Goal: Task Accomplishment & Management: Use online tool/utility

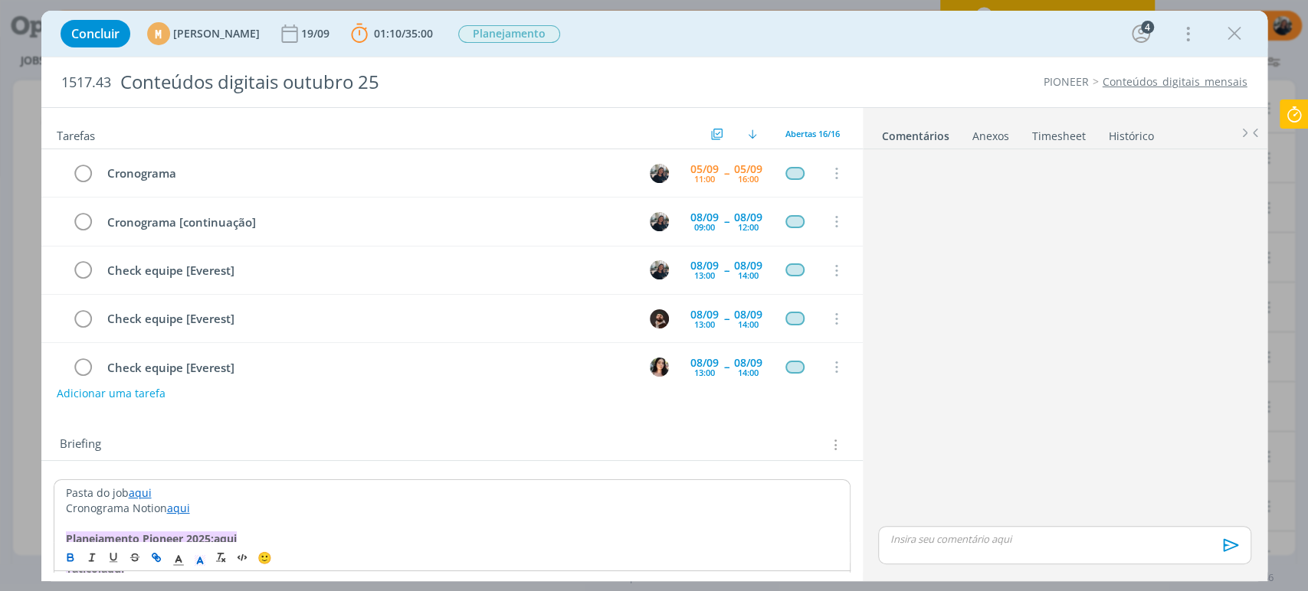
scroll to position [255, 0]
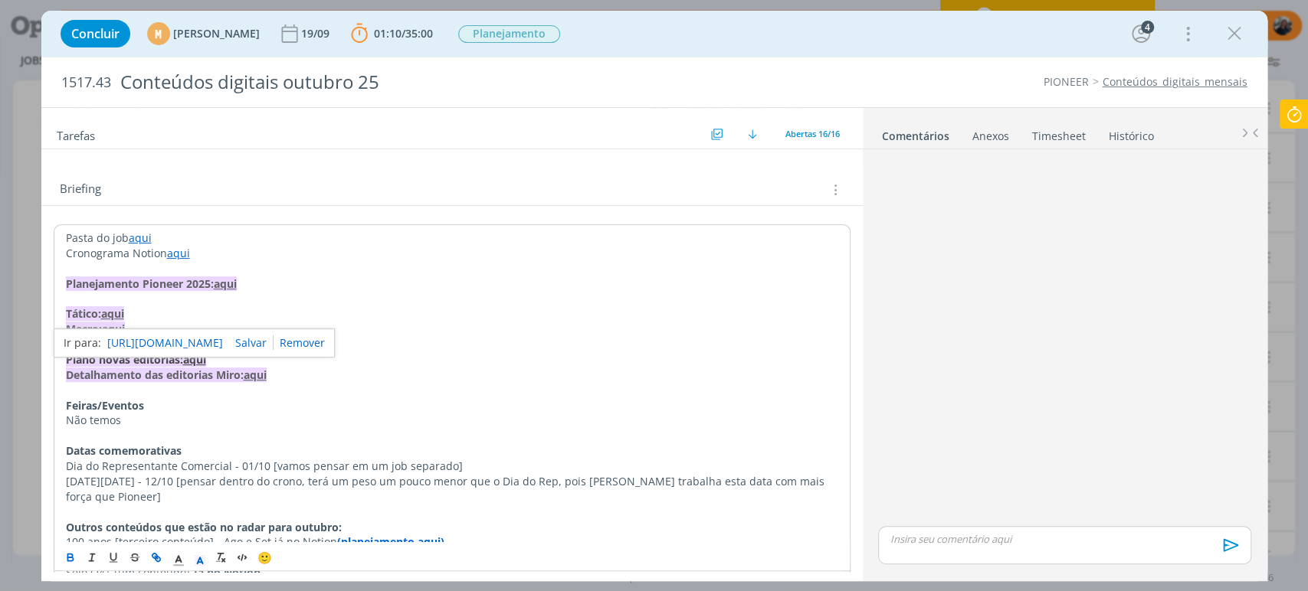
click at [520, 267] on p "dialog" at bounding box center [452, 268] width 772 height 15
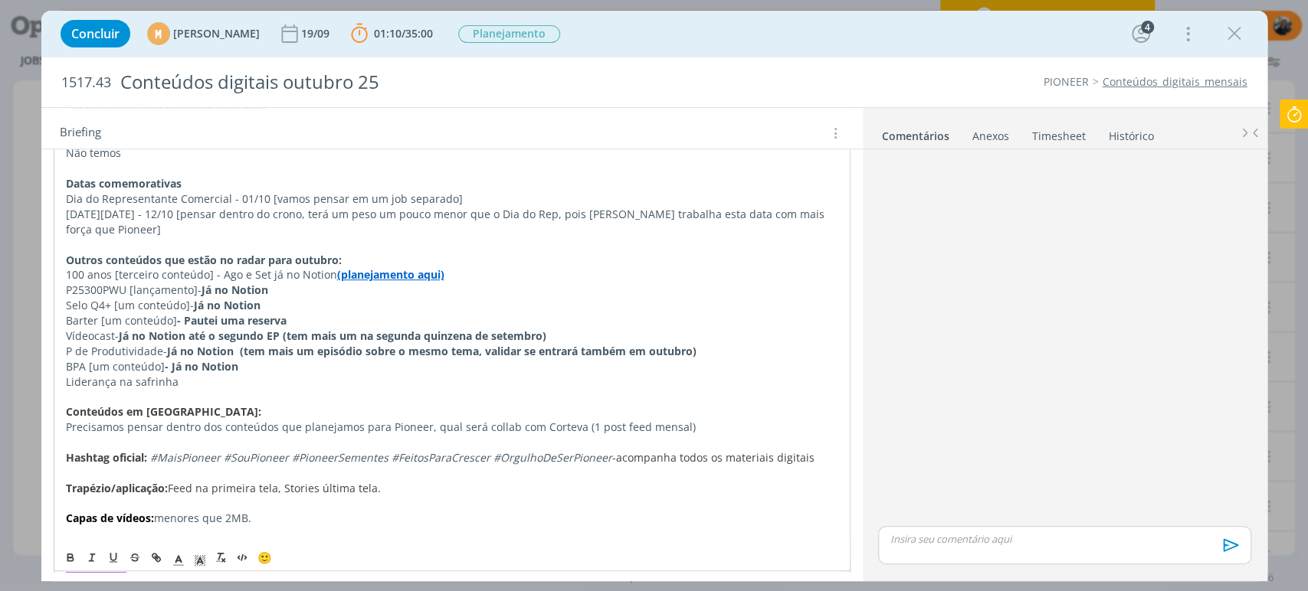
scroll to position [425, 0]
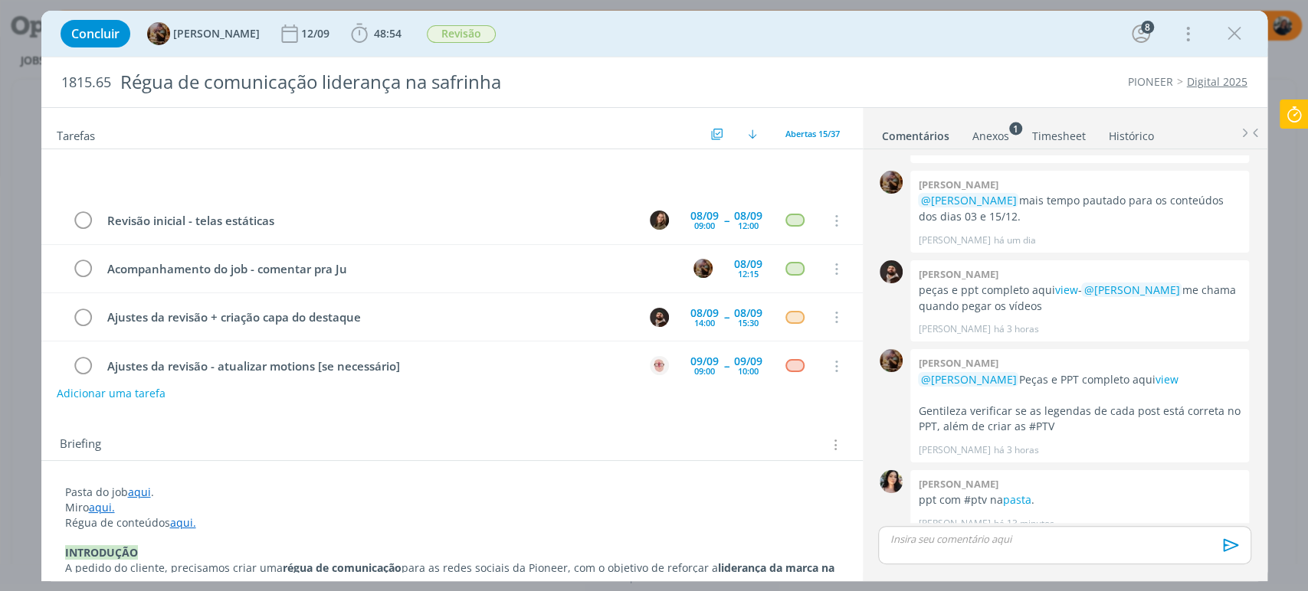
scroll to position [1754, 0]
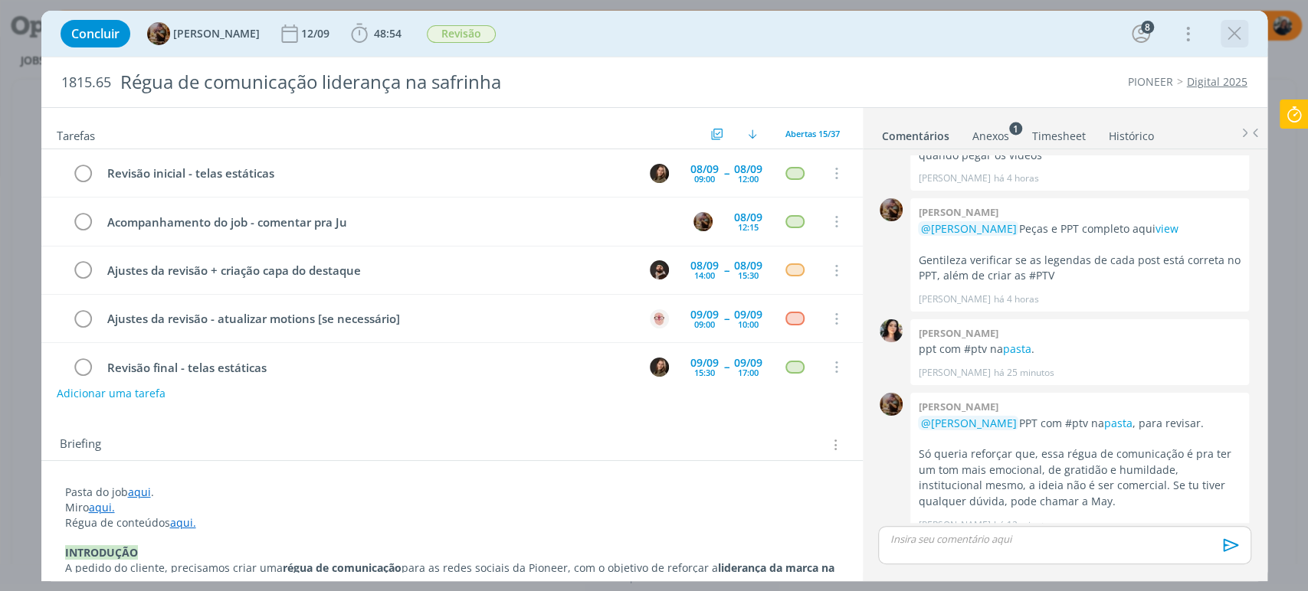
click at [1237, 23] on icon "dialog" at bounding box center [1234, 33] width 23 height 23
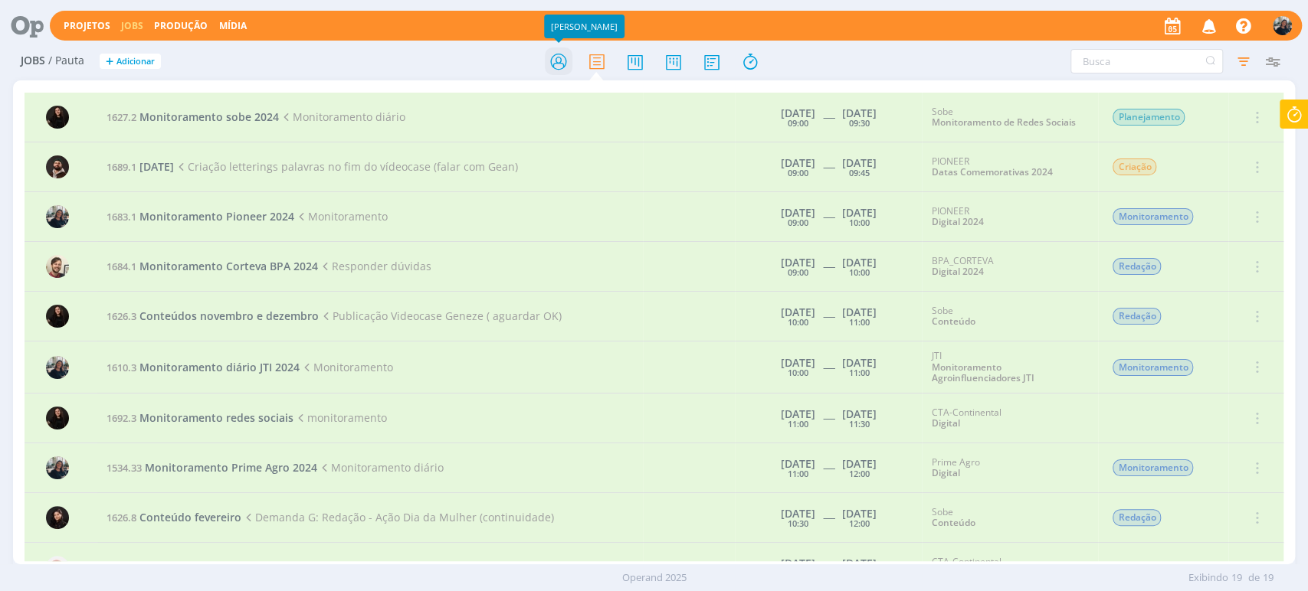
click at [553, 60] on icon at bounding box center [558, 62] width 28 height 30
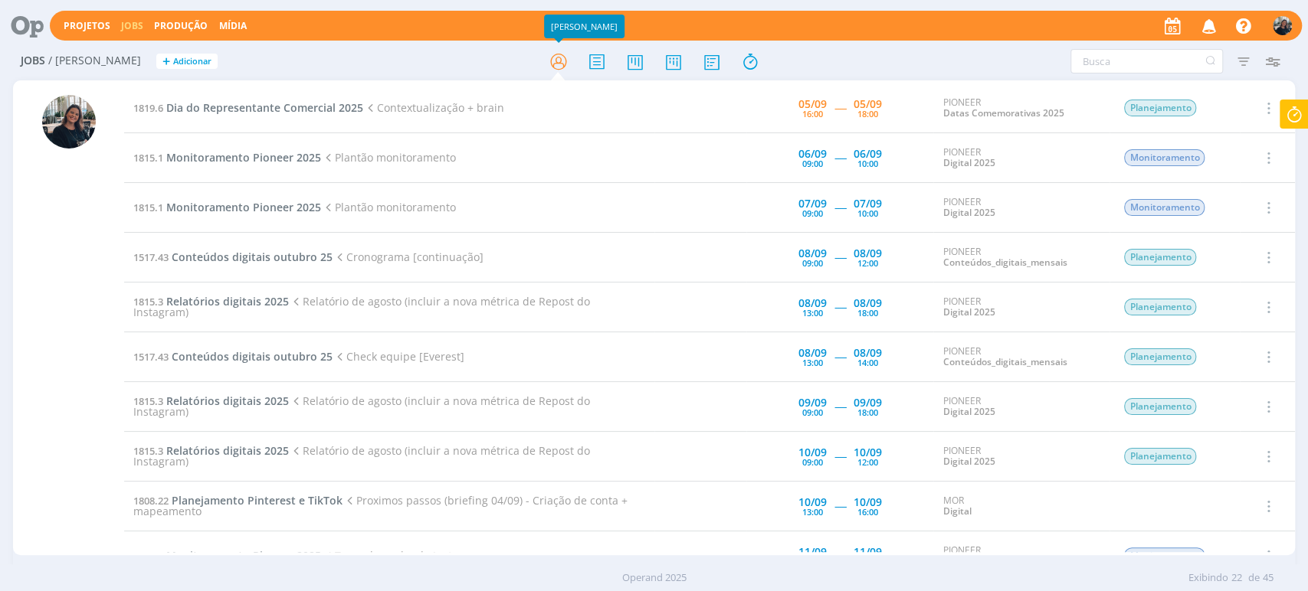
click at [1293, 117] on icon at bounding box center [1294, 115] width 28 height 30
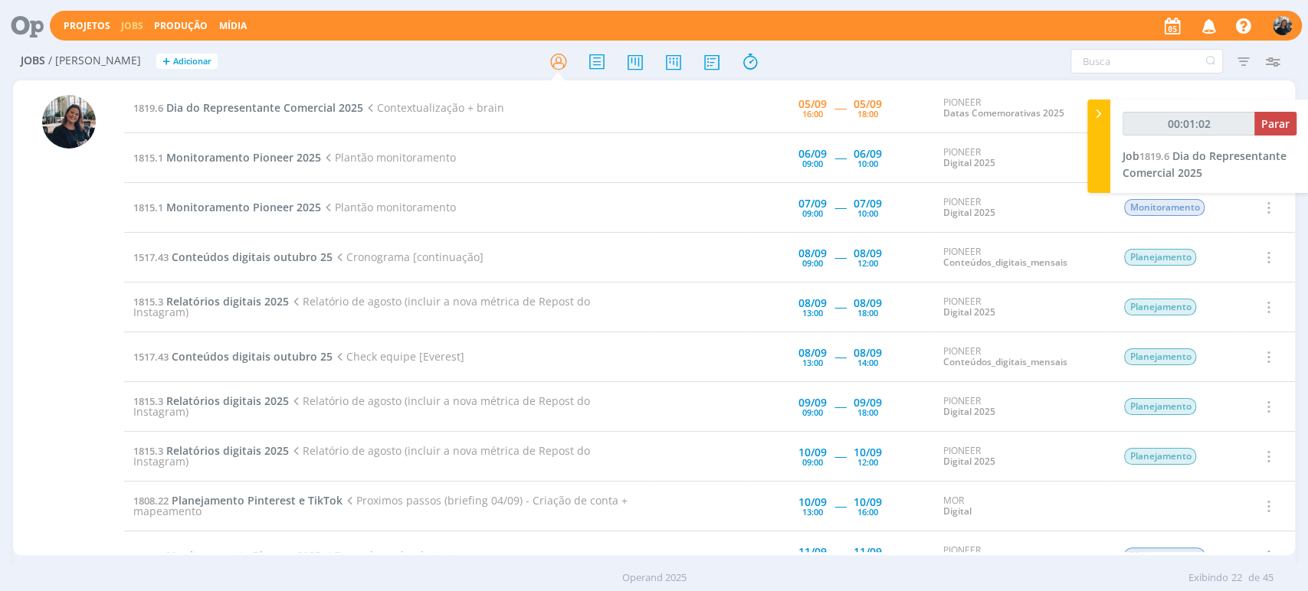
type input "00:01:03"
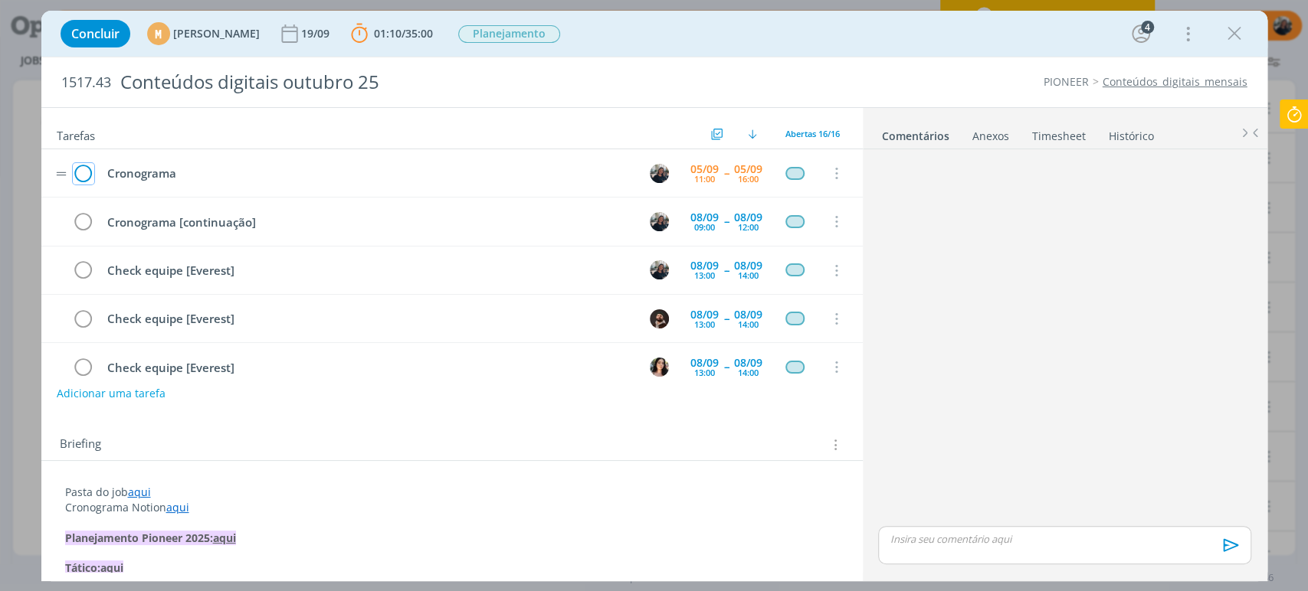
click at [80, 171] on icon "dialog" at bounding box center [83, 173] width 21 height 23
click at [1298, 120] on icon at bounding box center [1294, 115] width 28 height 30
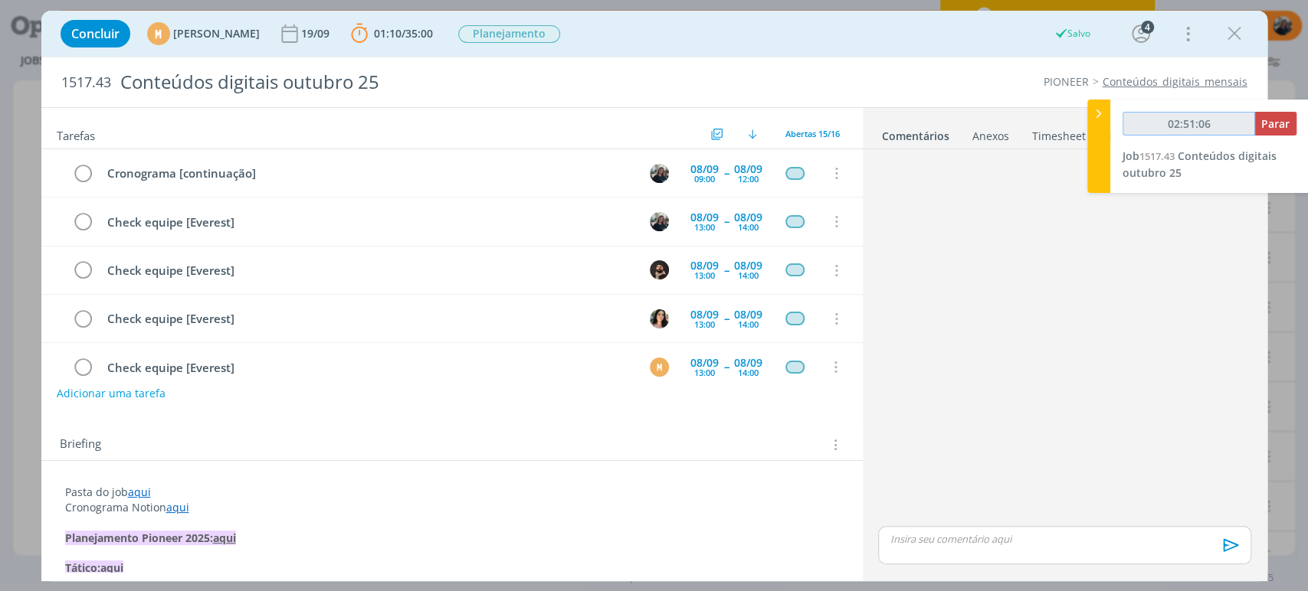
click at [1273, 129] on div "02:51:06 Parar" at bounding box center [1209, 124] width 174 height 24
type input "02:51:07"
click at [1269, 122] on span "Parar" at bounding box center [1275, 123] width 28 height 15
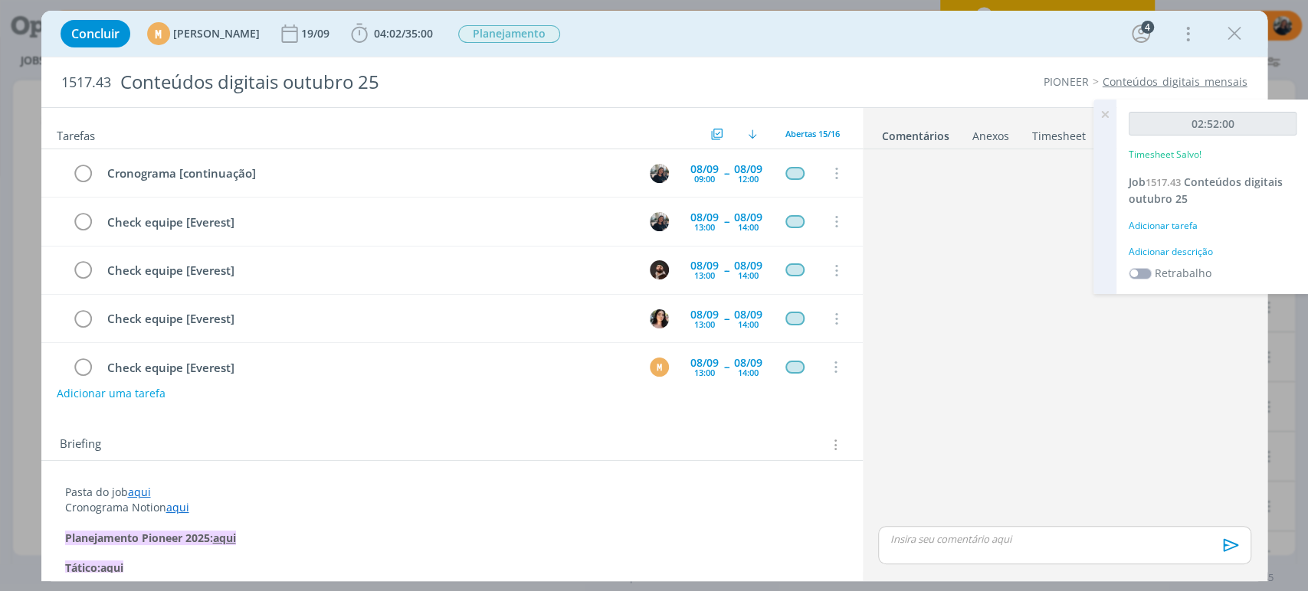
click at [1171, 260] on div "02:52:00 Timesheet Salvo! Job 1517.43 Conteúdos digitais [DATE] Adicionar taref…" at bounding box center [1212, 197] width 192 height 195
click at [1184, 250] on div "Adicionar descrição" at bounding box center [1213, 252] width 168 height 14
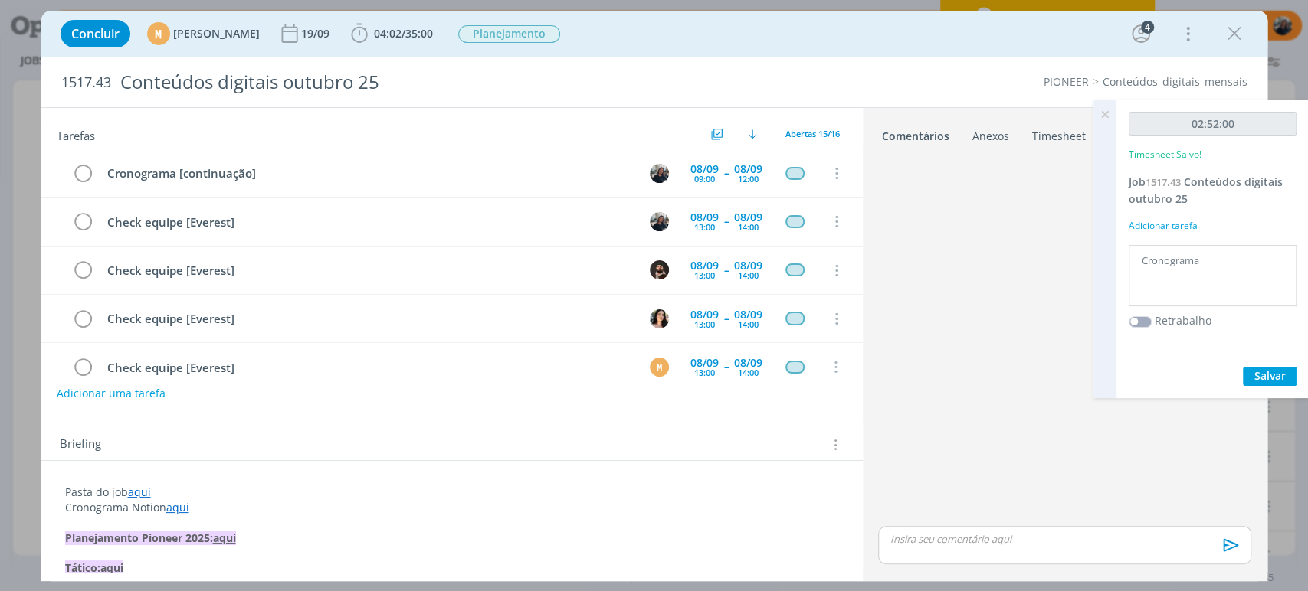
type textarea "Cronograma"
click at [1275, 378] on span "Salvar" at bounding box center [1269, 376] width 31 height 15
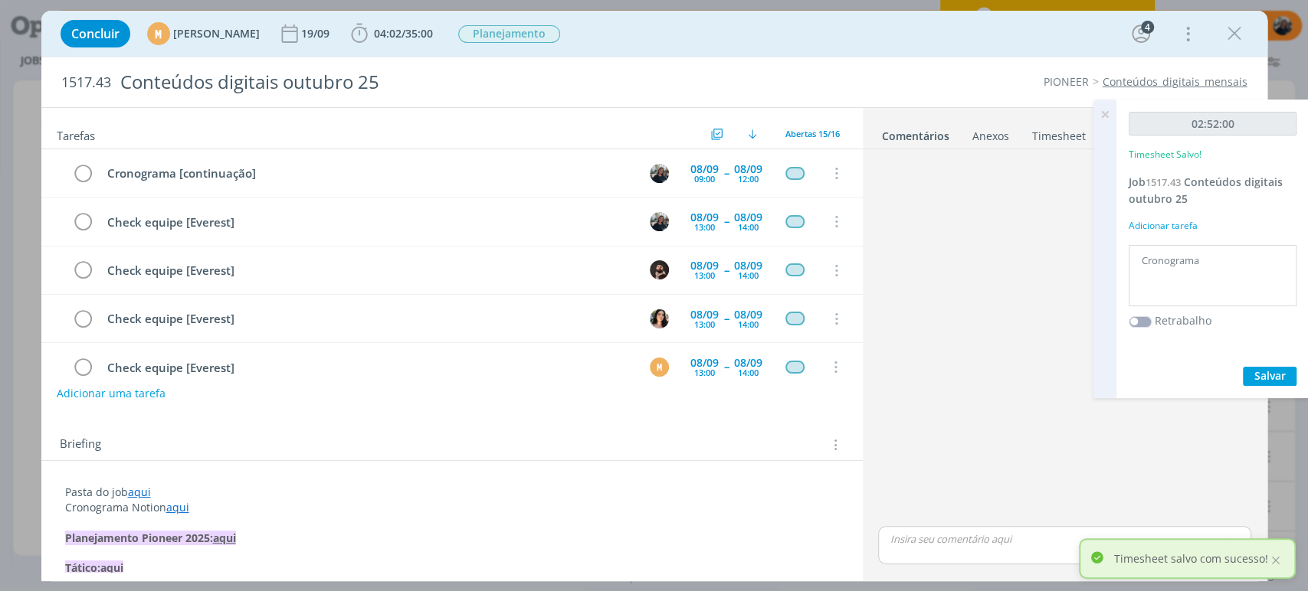
click at [1107, 118] on icon at bounding box center [1105, 115] width 28 height 30
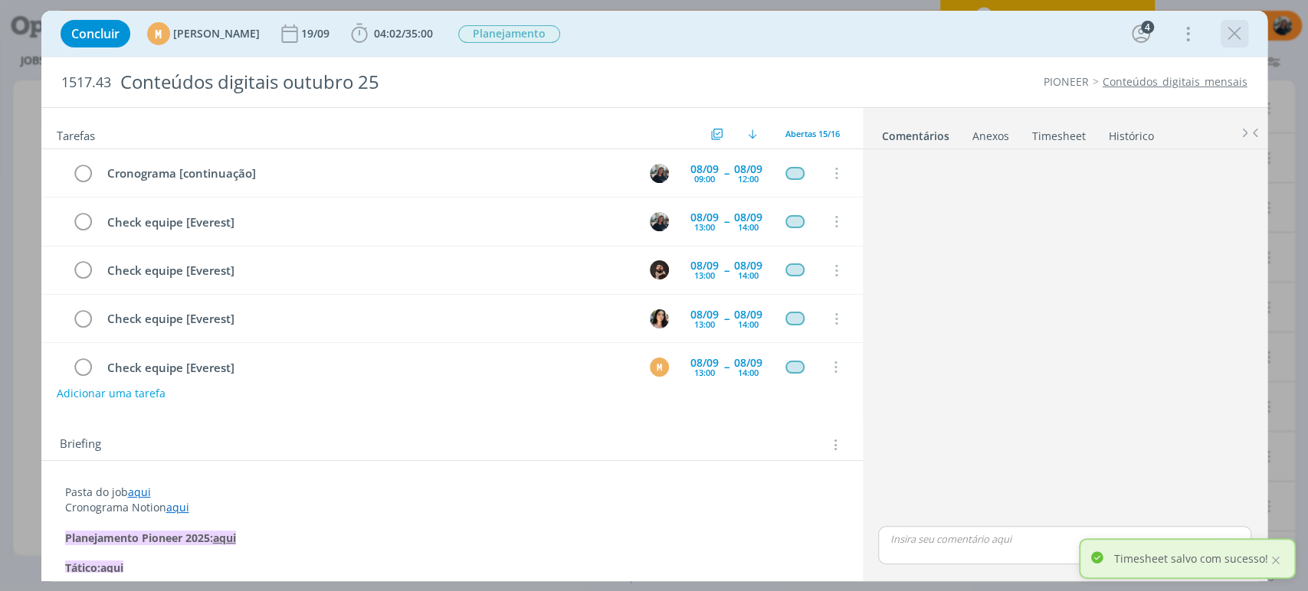
click at [1237, 30] on icon "dialog" at bounding box center [1234, 33] width 23 height 23
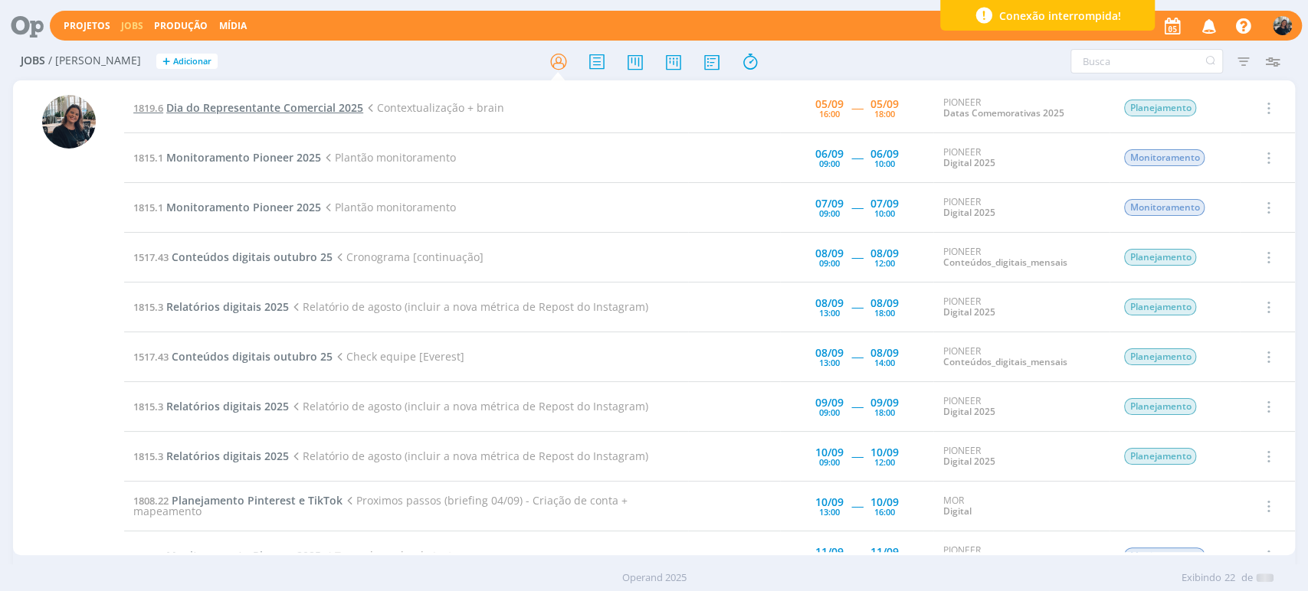
click at [333, 103] on span "Dia do Representante Comercial 2025" at bounding box center [264, 107] width 197 height 15
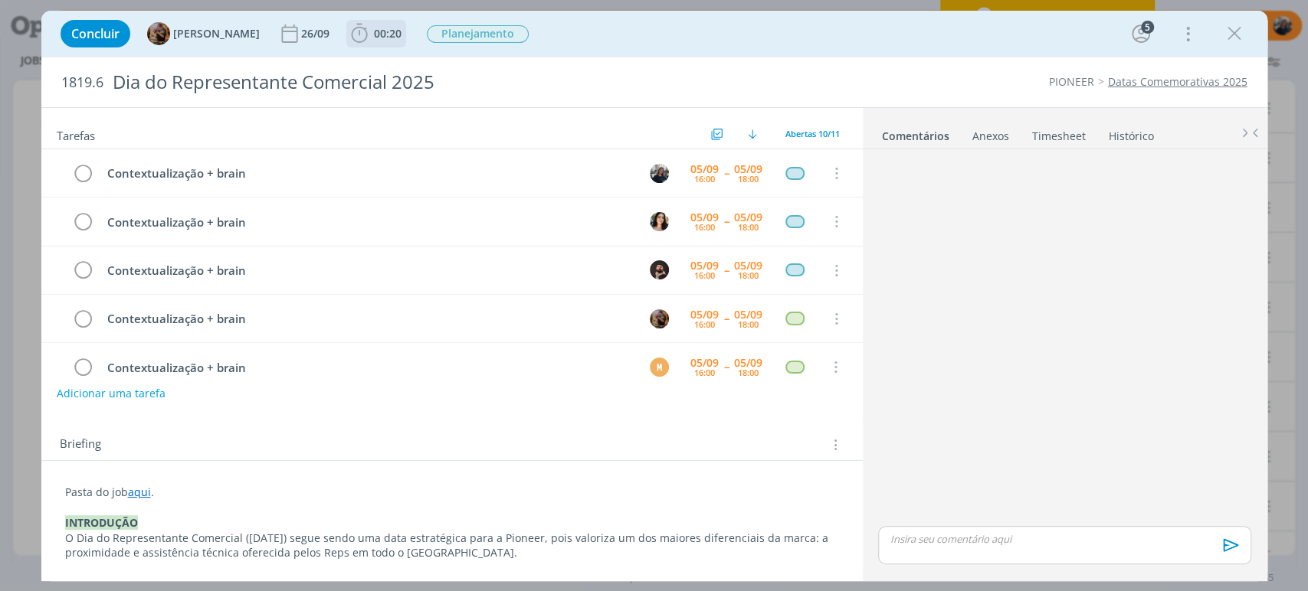
click at [370, 37] on icon "dialog" at bounding box center [359, 33] width 23 height 23
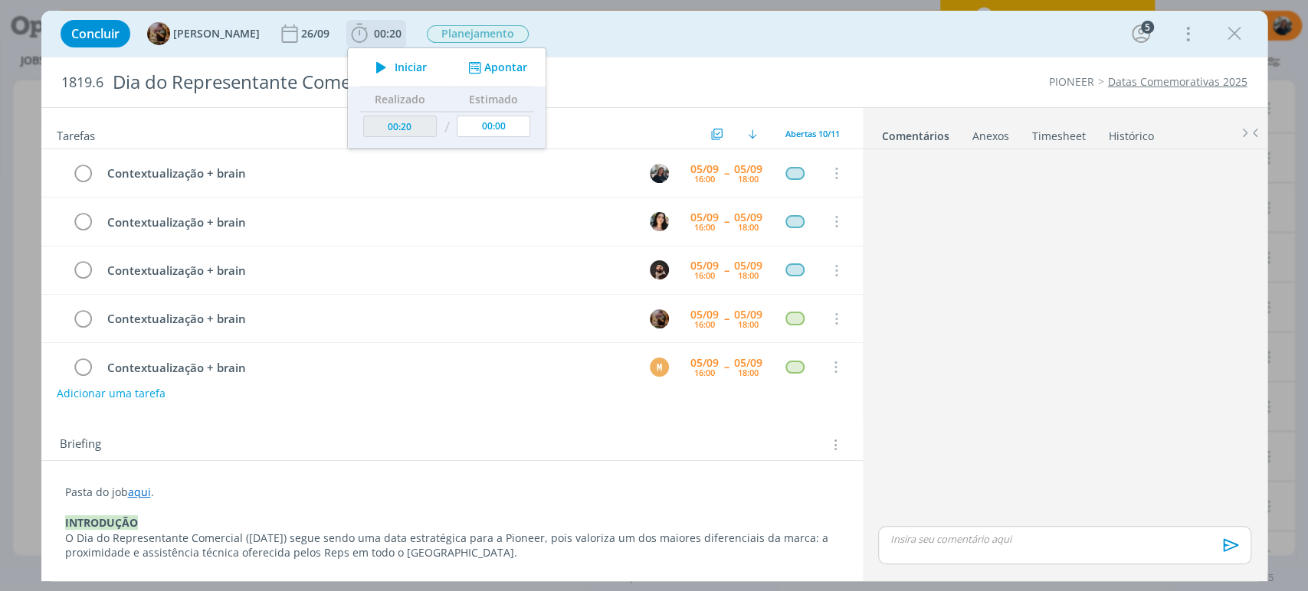
click at [395, 64] on icon "dialog" at bounding box center [381, 67] width 27 height 20
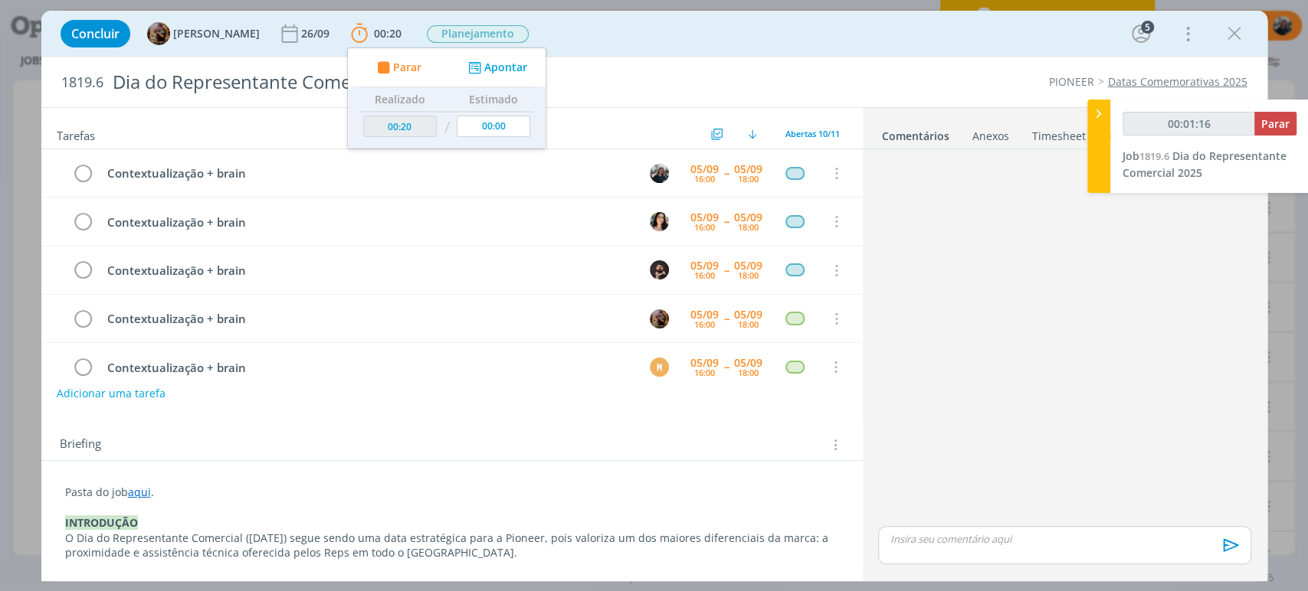
type input "00:01:17"
click at [1099, 116] on icon at bounding box center [1098, 114] width 15 height 16
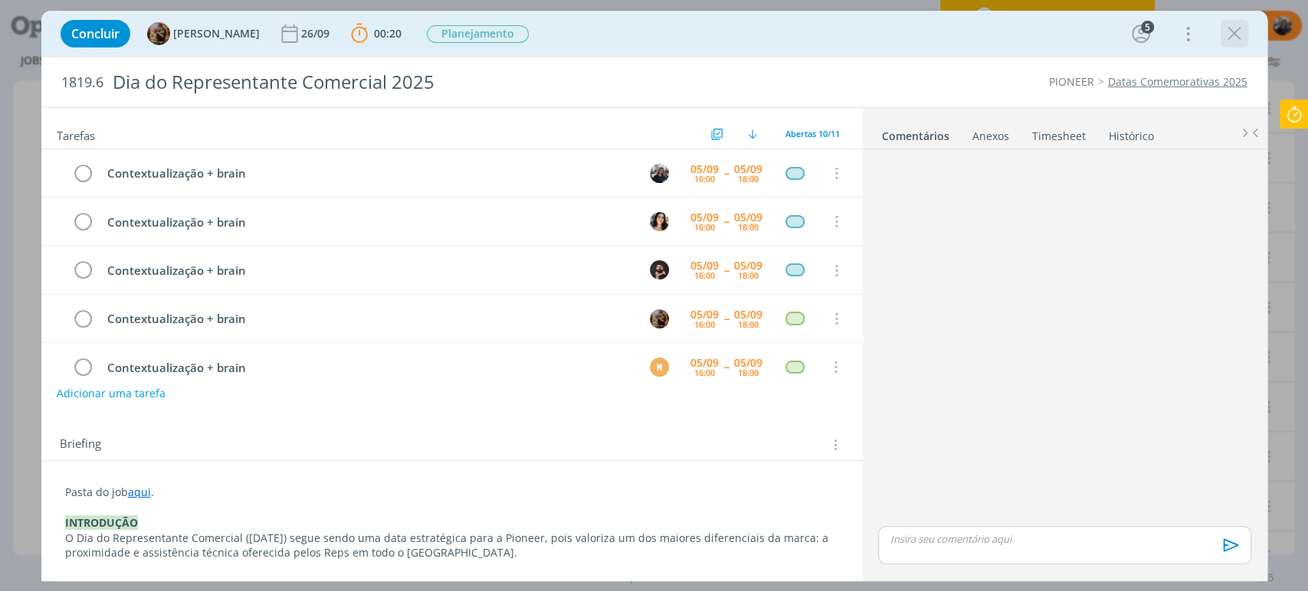
click at [1227, 29] on icon "dialog" at bounding box center [1234, 33] width 23 height 23
